Goal: Information Seeking & Learning: Find specific fact

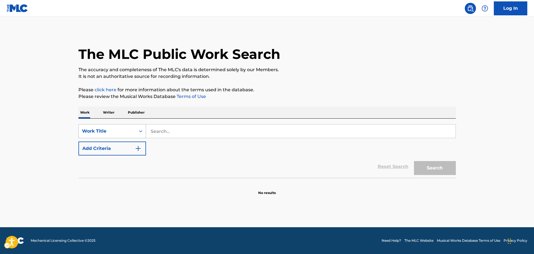
drag, startPoint x: 136, startPoint y: 128, endPoint x: 133, endPoint y: 135, distance: 7.2
click at [136, 128] on div "On" at bounding box center [141, 131] width 10 height 10
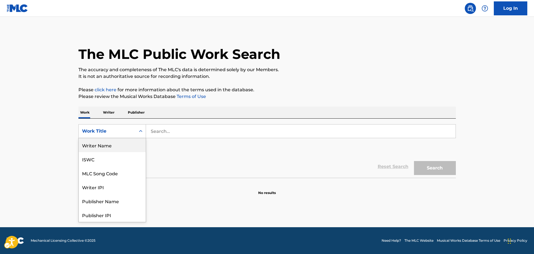
click at [110, 148] on div "Writer Name" at bounding box center [112, 145] width 67 height 14
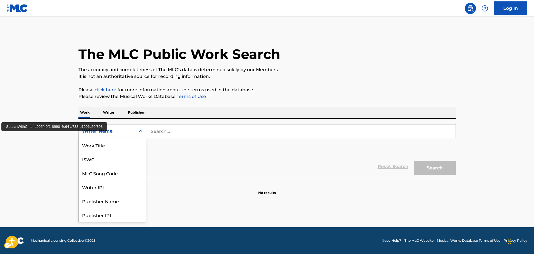
click at [137, 132] on div "Search Form" at bounding box center [141, 131] width 10 height 10
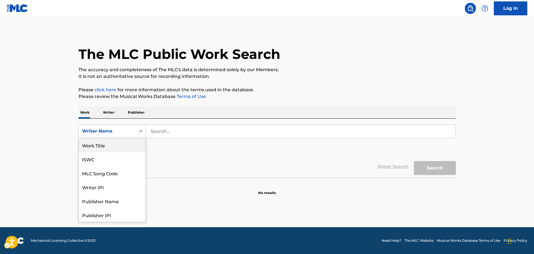
click at [121, 142] on div "Work Title" at bounding box center [112, 145] width 67 height 14
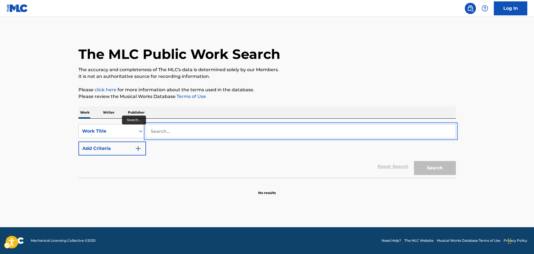
click at [163, 130] on input "Search..." at bounding box center [301, 131] width 310 height 13
paste input "The Man in Me"
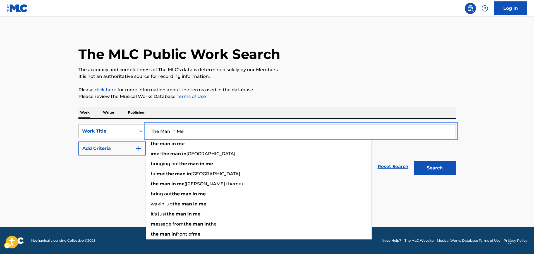
type input "The Man in Me"
click at [140, 148] on img "Search Form" at bounding box center [138, 148] width 7 height 7
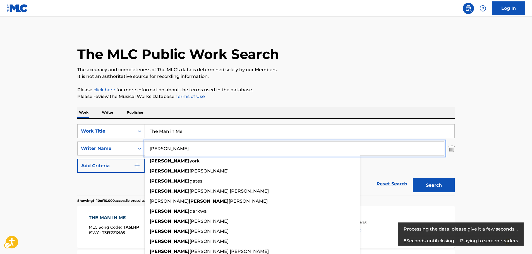
type input "dylan"
click at [442, 185] on button "Search" at bounding box center [434, 185] width 42 height 14
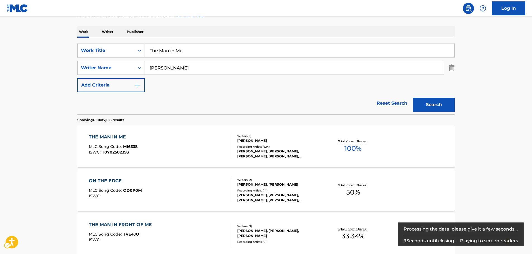
scroll to position [84, 0]
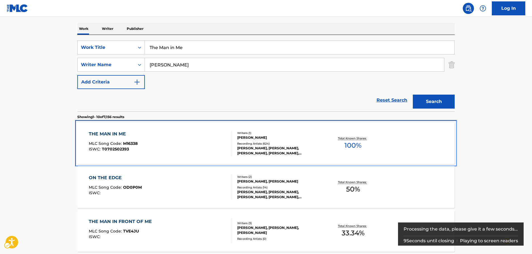
click at [162, 141] on div "THE MAN IN ME MLC Song Code : M16338 ISWC : T0702502393" at bounding box center [161, 143] width 144 height 25
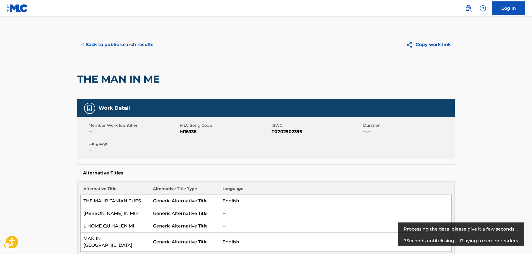
click at [186, 133] on span "MLC Song Code - M16338" at bounding box center [225, 131] width 90 height 7
copy span "M16338"
click at [278, 133] on span "ISWC - T0702502393" at bounding box center [317, 131] width 90 height 7
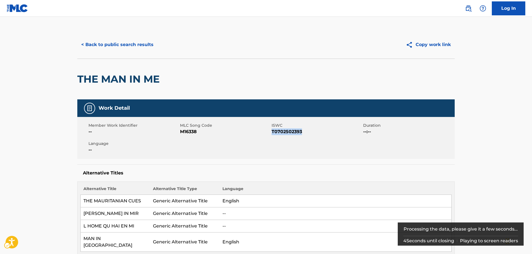
copy span "T0702502393"
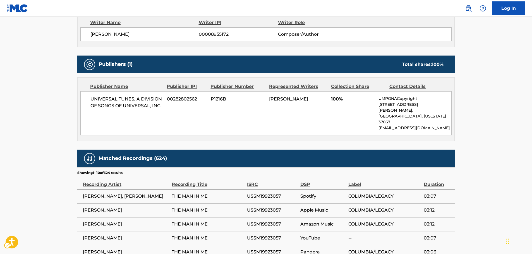
scroll to position [279, 0]
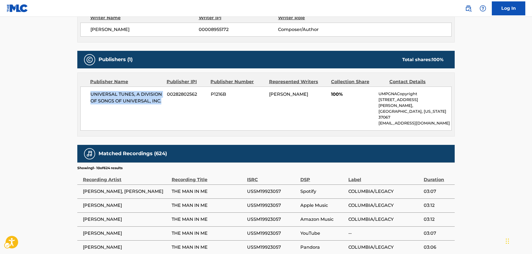
drag, startPoint x: 165, startPoint y: 98, endPoint x: 85, endPoint y: 90, distance: 80.5
click at [85, 90] on div "UNIVERSAL TUNES, A DIVISION OF SONGS OF UNIVERSAL, INC. 00282802562 P1216B ROBE…" at bounding box center [265, 109] width 371 height 44
copy span "UNIVERSAL TUNES, A DIVISION OF SONGS OF UNIVERSAL, INC."
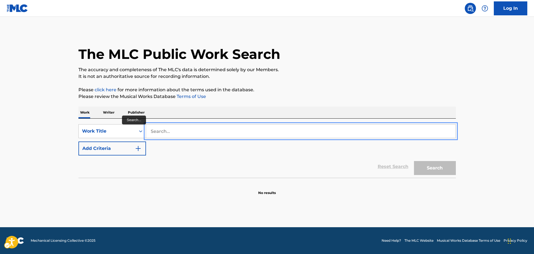
click at [186, 132] on input "Search..." at bounding box center [301, 131] width 310 height 13
paste input "Kollaiyele [PERSON_NAME]"
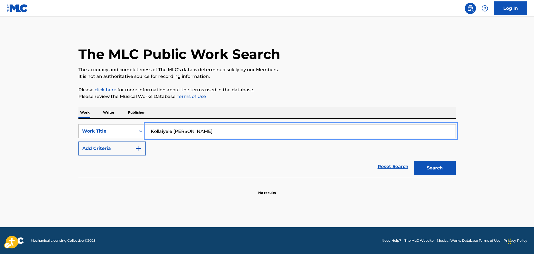
type input "Kollaiyele [PERSON_NAME]"
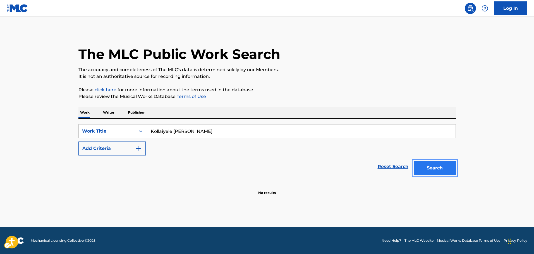
drag, startPoint x: 425, startPoint y: 169, endPoint x: 415, endPoint y: 166, distance: 9.9
click at [425, 169] on button "Search" at bounding box center [435, 168] width 42 height 14
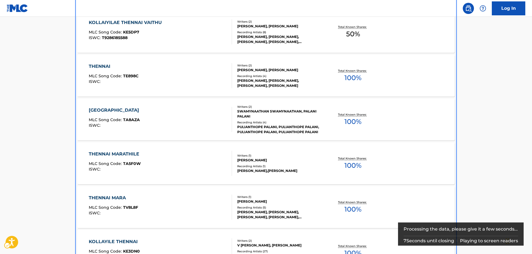
scroll to position [150, 0]
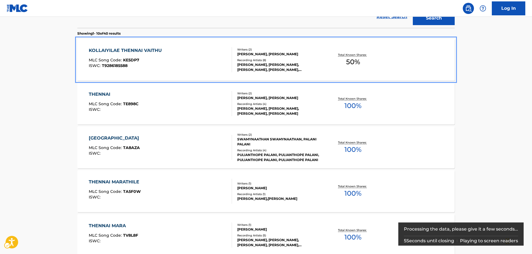
click at [188, 60] on div "KOLLAIYILAE THENNAI VAITHU MLC Song Code : KE5DP7 ISWC : T9286185588" at bounding box center [161, 59] width 144 height 25
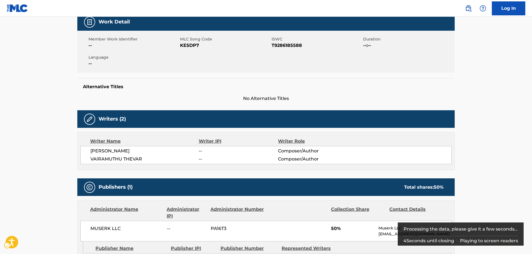
scroll to position [28, 0]
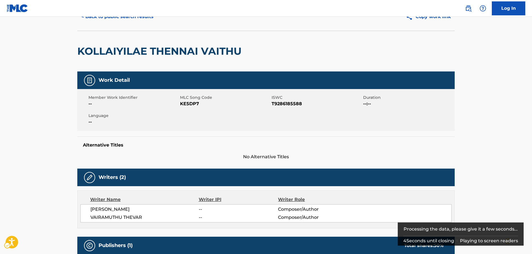
click at [188, 105] on span "MLC Song Code - KE5DP7" at bounding box center [225, 104] width 90 height 7
copy span "KE5DP7"
click at [294, 103] on span "ISWC - T9286185588" at bounding box center [317, 104] width 90 height 7
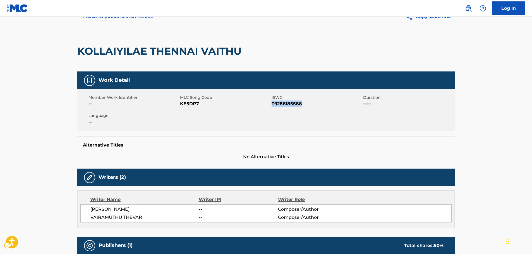
copy span "T9286185588"
drag, startPoint x: 137, startPoint y: 216, endPoint x: 329, endPoint y: 94, distance: 227.2
click at [89, 206] on div "[PERSON_NAME] -- Composer/Author [PERSON_NAME] -- Composer/Author" at bounding box center [265, 213] width 371 height 18
copy div "[PERSON_NAME] -- Composer/Author [PERSON_NAME]"
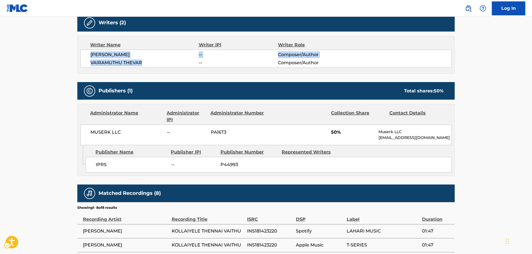
scroll to position [223, 0]
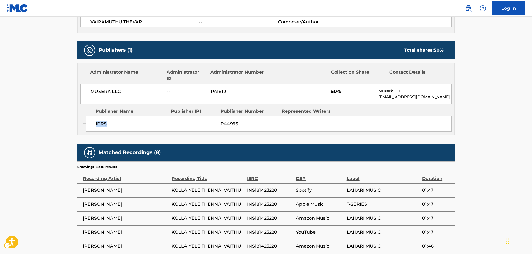
drag, startPoint x: 102, startPoint y: 125, endPoint x: 63, endPoint y: 130, distance: 38.5
click at [94, 124] on div "IPRS -- P44993" at bounding box center [269, 124] width 366 height 16
copy span "IPRS"
drag, startPoint x: 129, startPoint y: 88, endPoint x: 2, endPoint y: 111, distance: 129.1
click at [89, 87] on div "MUSERK LLC -- PA16T3 50% Muserk LLC [EMAIL_ADDRESS][DOMAIN_NAME]" at bounding box center [265, 94] width 371 height 21
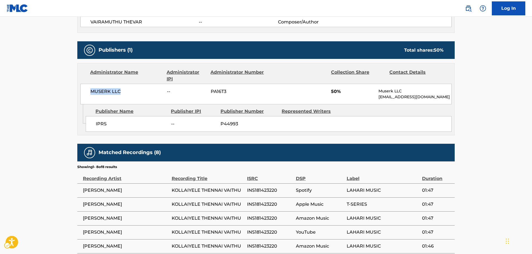
copy span "MUSERK LLC"
drag, startPoint x: 134, startPoint y: 205, endPoint x: 293, endPoint y: 125, distance: 177.8
click at [84, 204] on span "[PERSON_NAME]" at bounding box center [126, 204] width 86 height 7
copy span "[PERSON_NAME]"
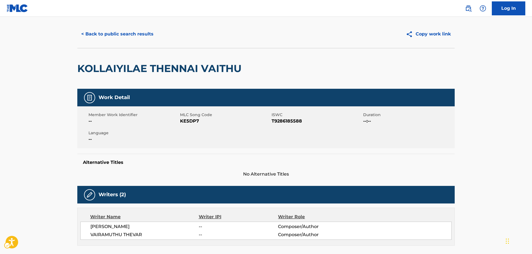
scroll to position [0, 0]
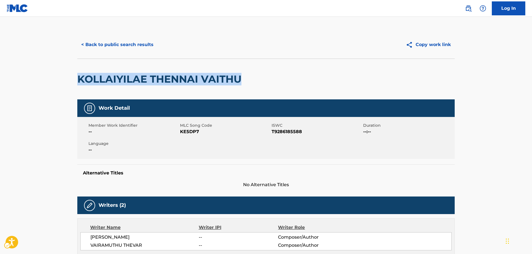
drag, startPoint x: 243, startPoint y: 80, endPoint x: 80, endPoint y: 82, distance: 163.1
click at [80, 82] on div "KOLLAIYILAE THENNAI VAITHU" at bounding box center [266, 79] width 378 height 41
copy h2 "KOLLAIYILAE THENNAI VAITHU"
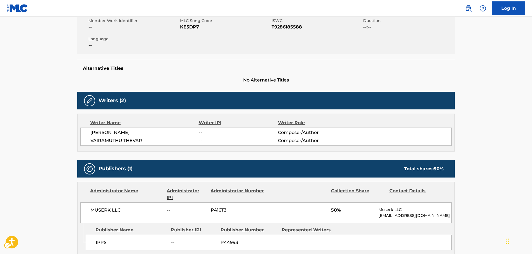
scroll to position [112, 0]
